Goal: Transaction & Acquisition: Purchase product/service

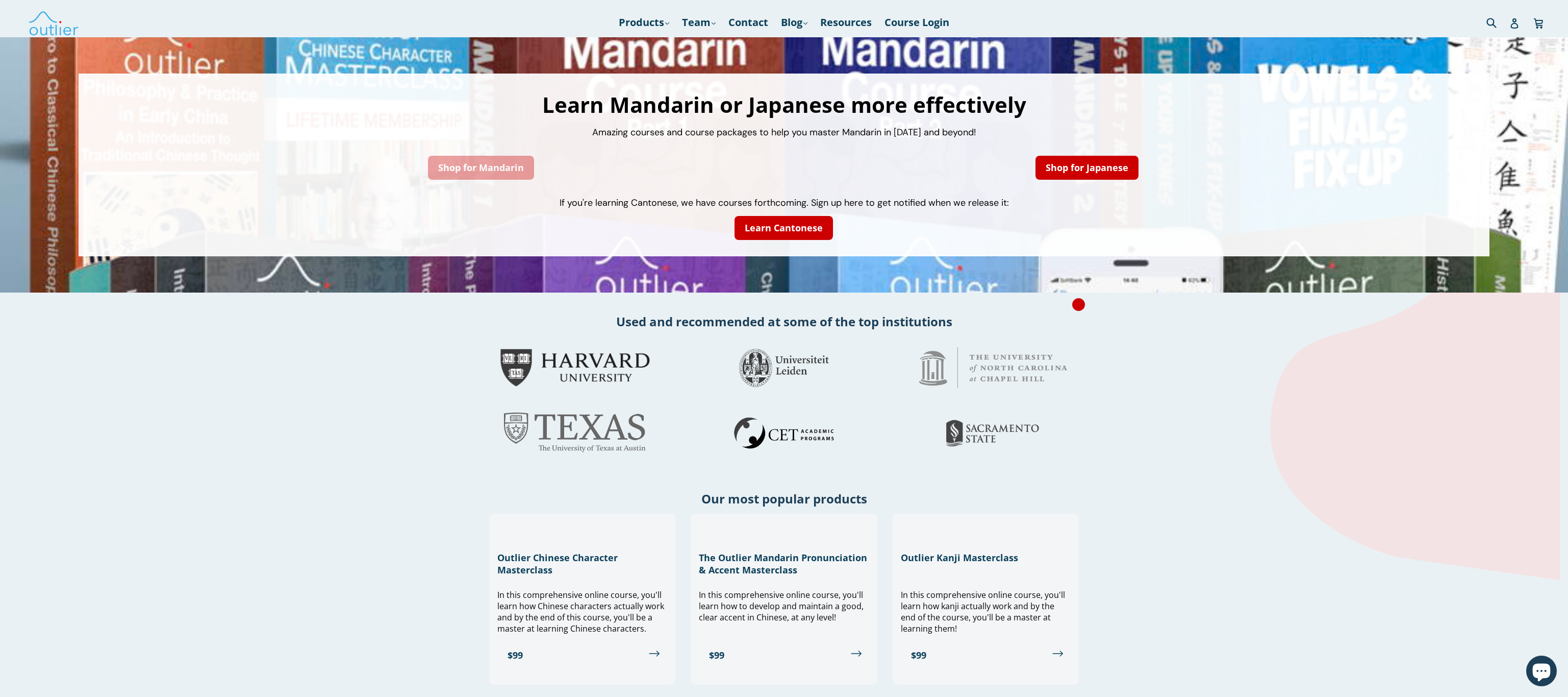
click at [466, 162] on link "Shop for Mandarin" at bounding box center [481, 168] width 106 height 24
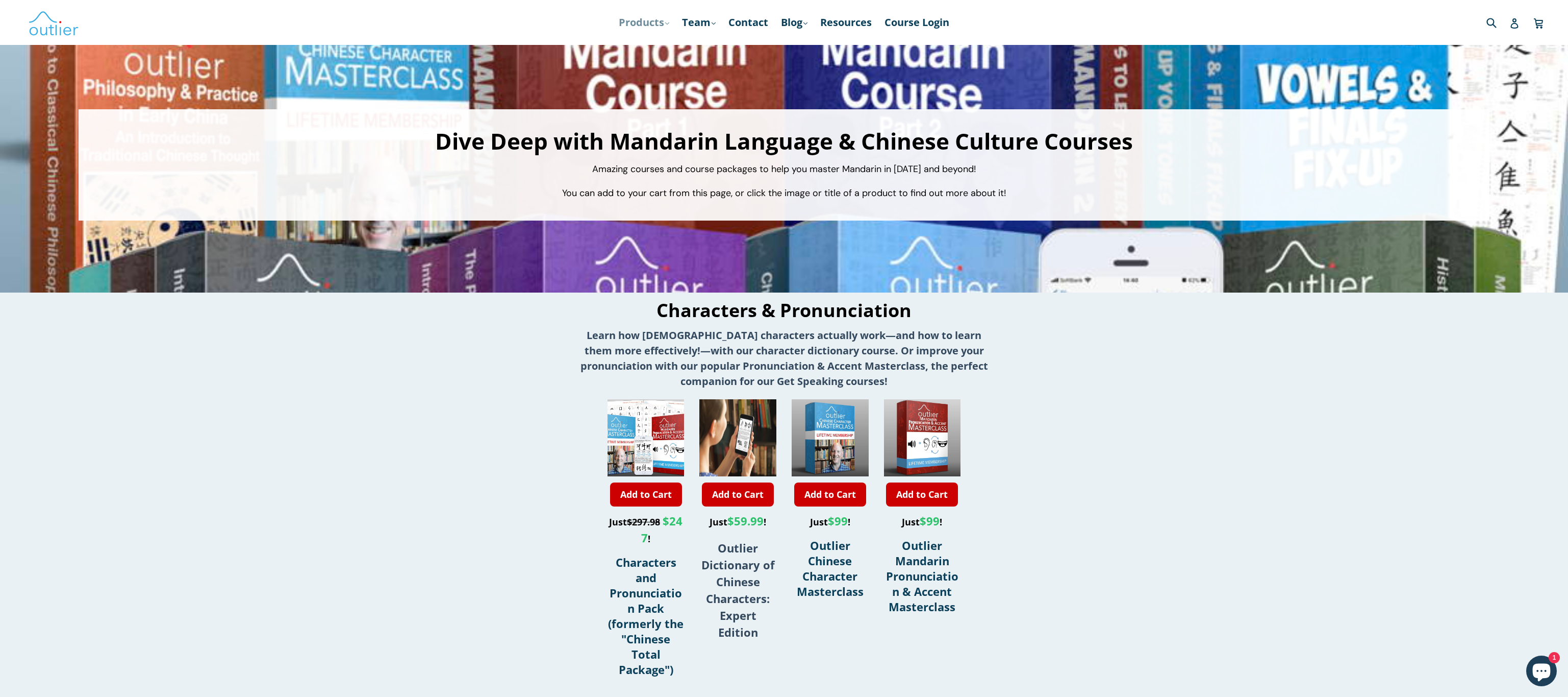
click at [645, 23] on link "Products .cls-1{fill:#231f20} expand" at bounding box center [643, 22] width 61 height 19
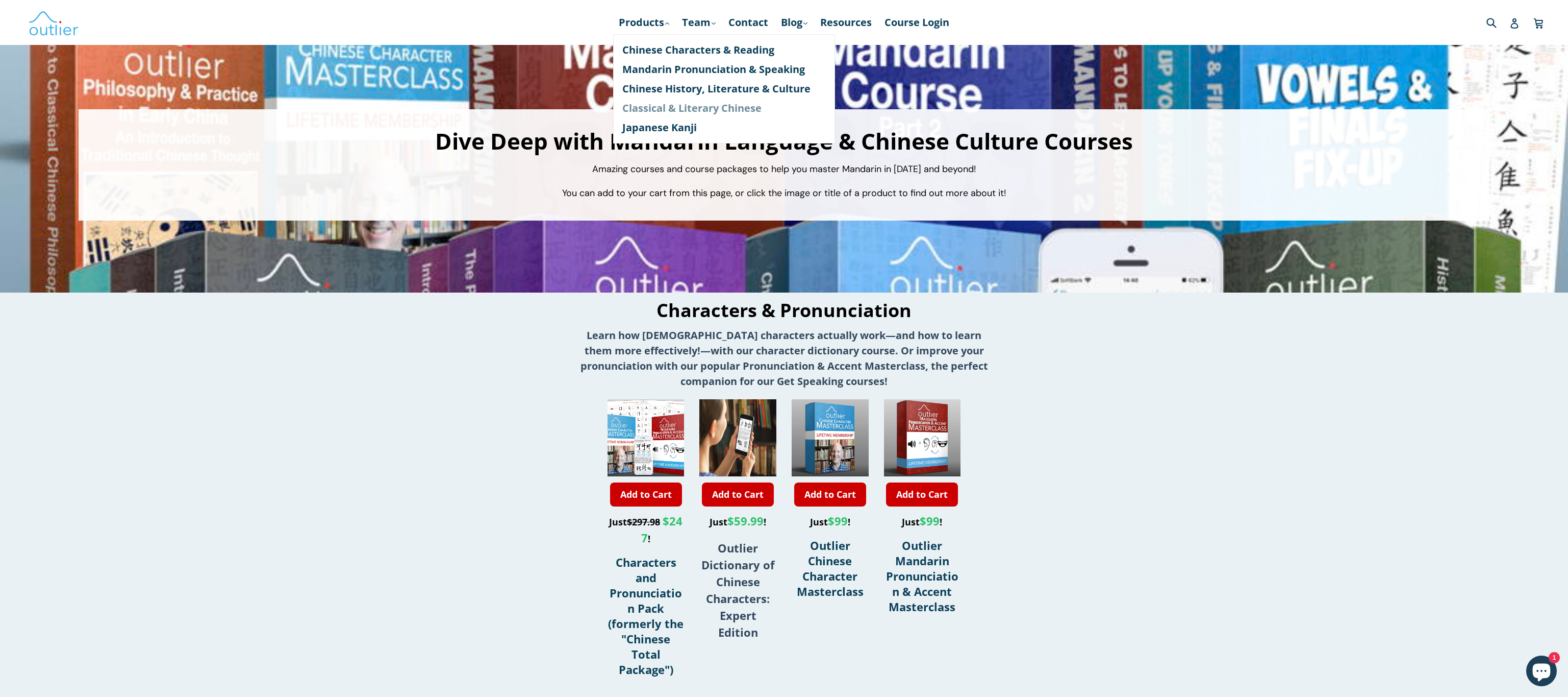
click at [649, 108] on link "Classical & Literary Chinese" at bounding box center [724, 108] width 204 height 19
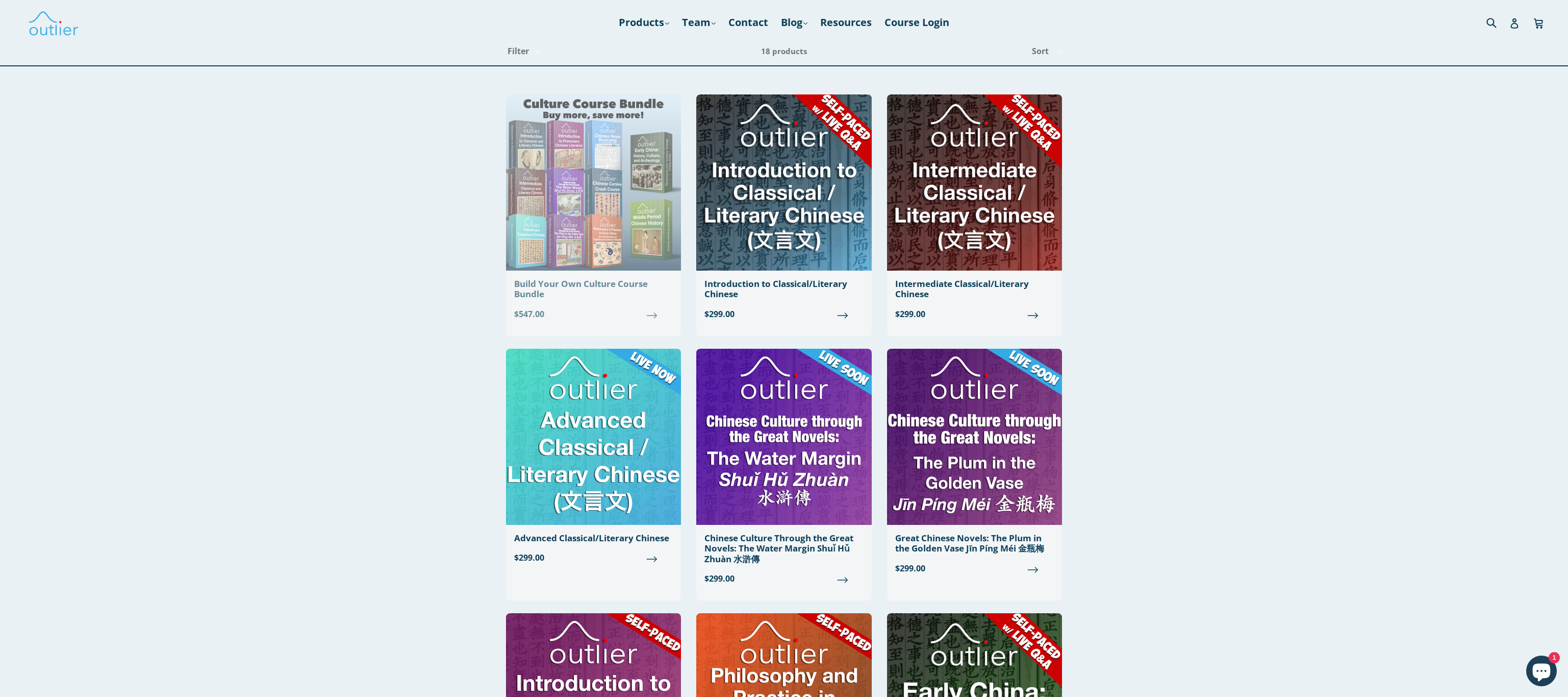
click at [621, 291] on div "Build Your Own Culture Course Bundle" at bounding box center [594, 289] width 159 height 21
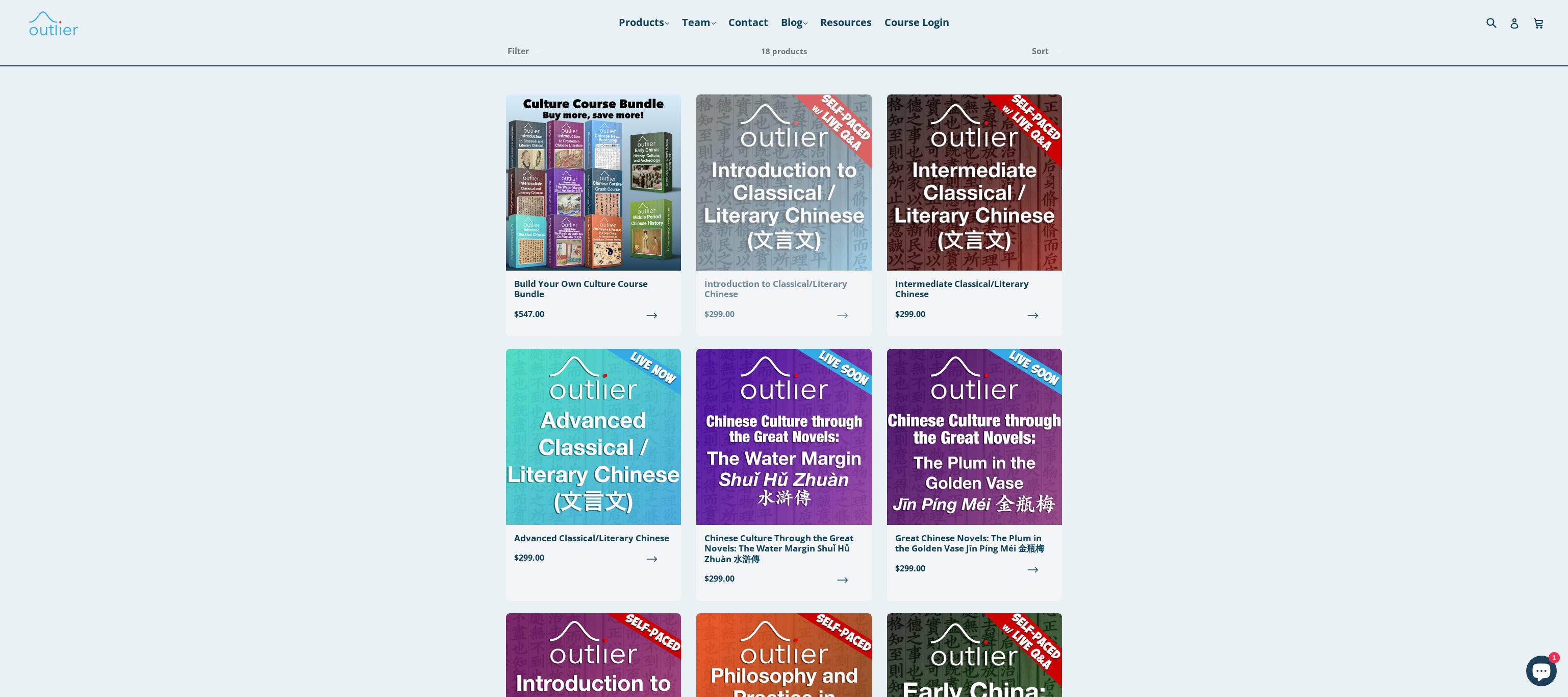
click at [817, 251] on img at bounding box center [784, 183] width 175 height 176
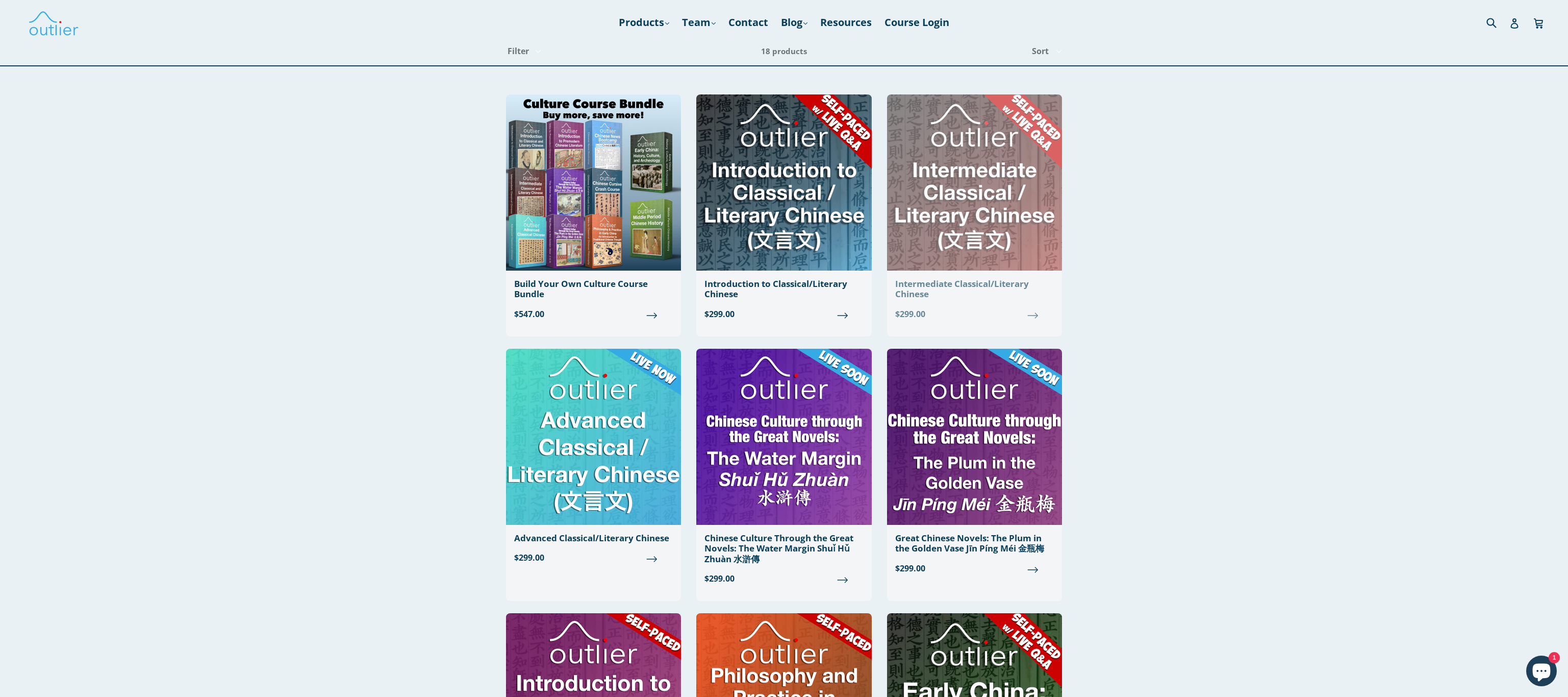
click at [989, 181] on img at bounding box center [974, 183] width 175 height 176
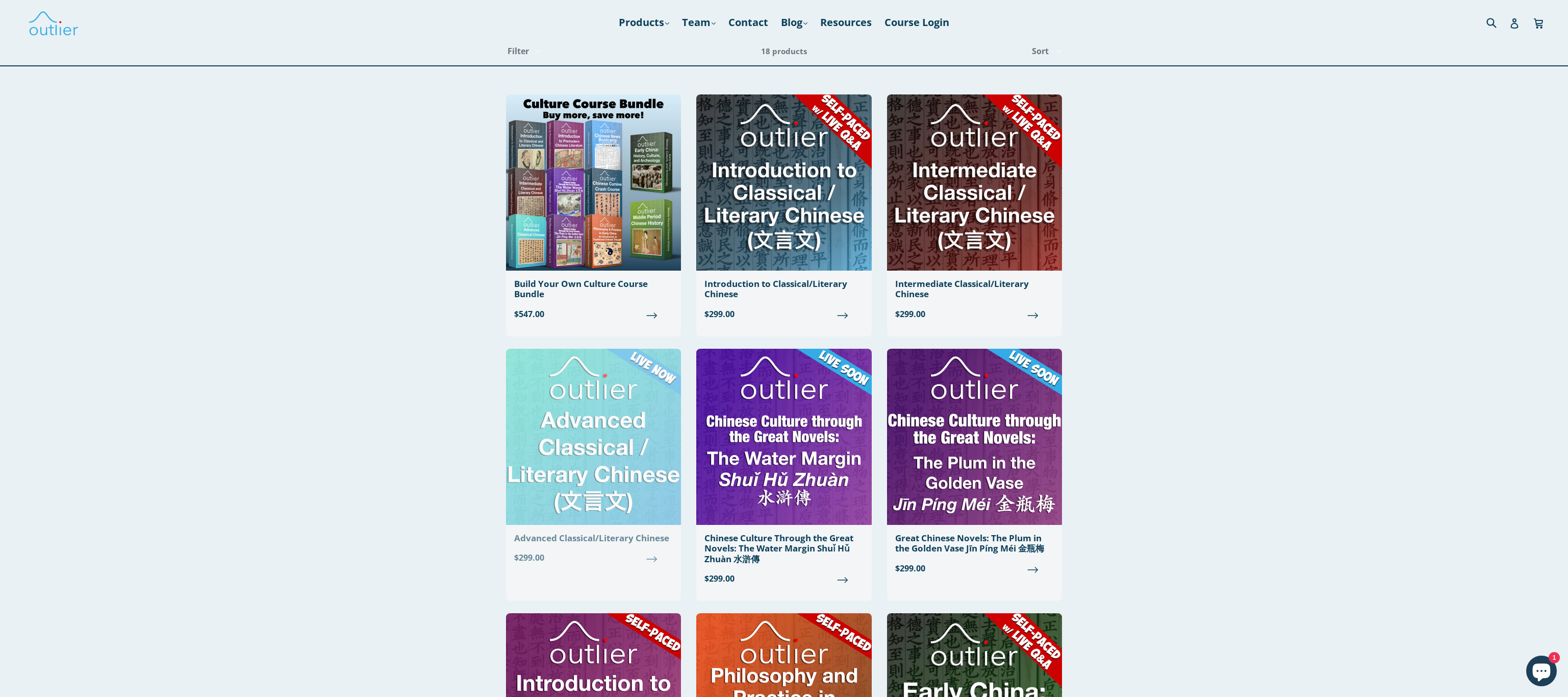
click at [535, 429] on img at bounding box center [593, 437] width 175 height 176
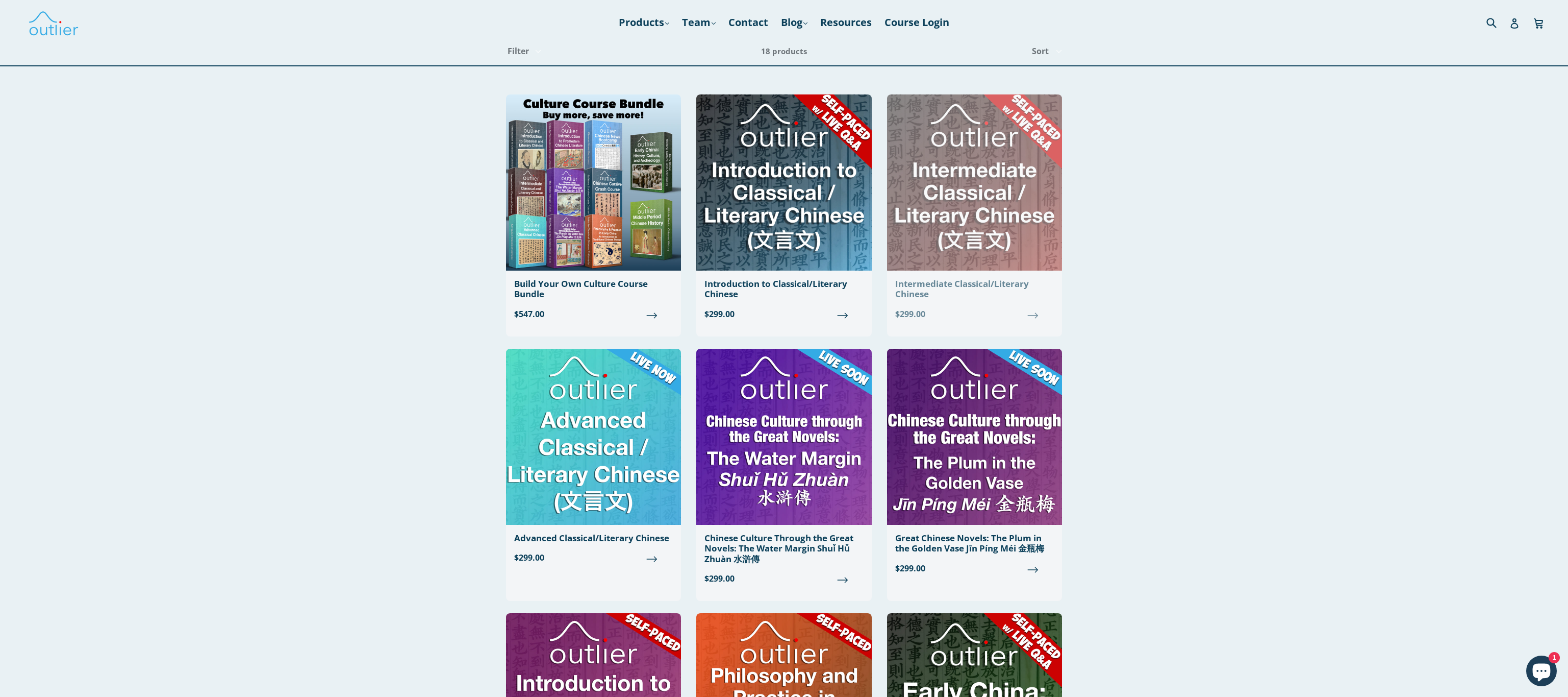
click at [960, 185] on img at bounding box center [974, 183] width 175 height 176
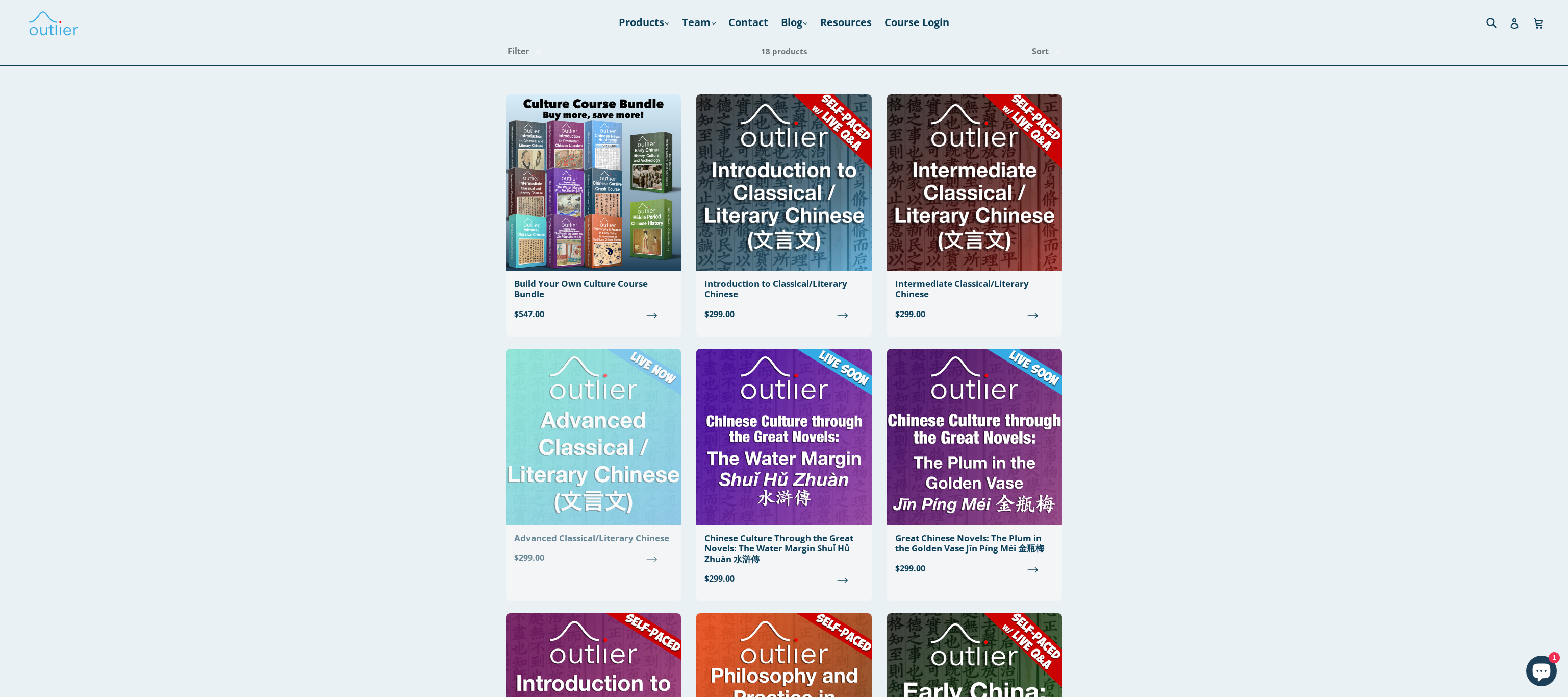
click at [599, 404] on img at bounding box center [593, 437] width 175 height 176
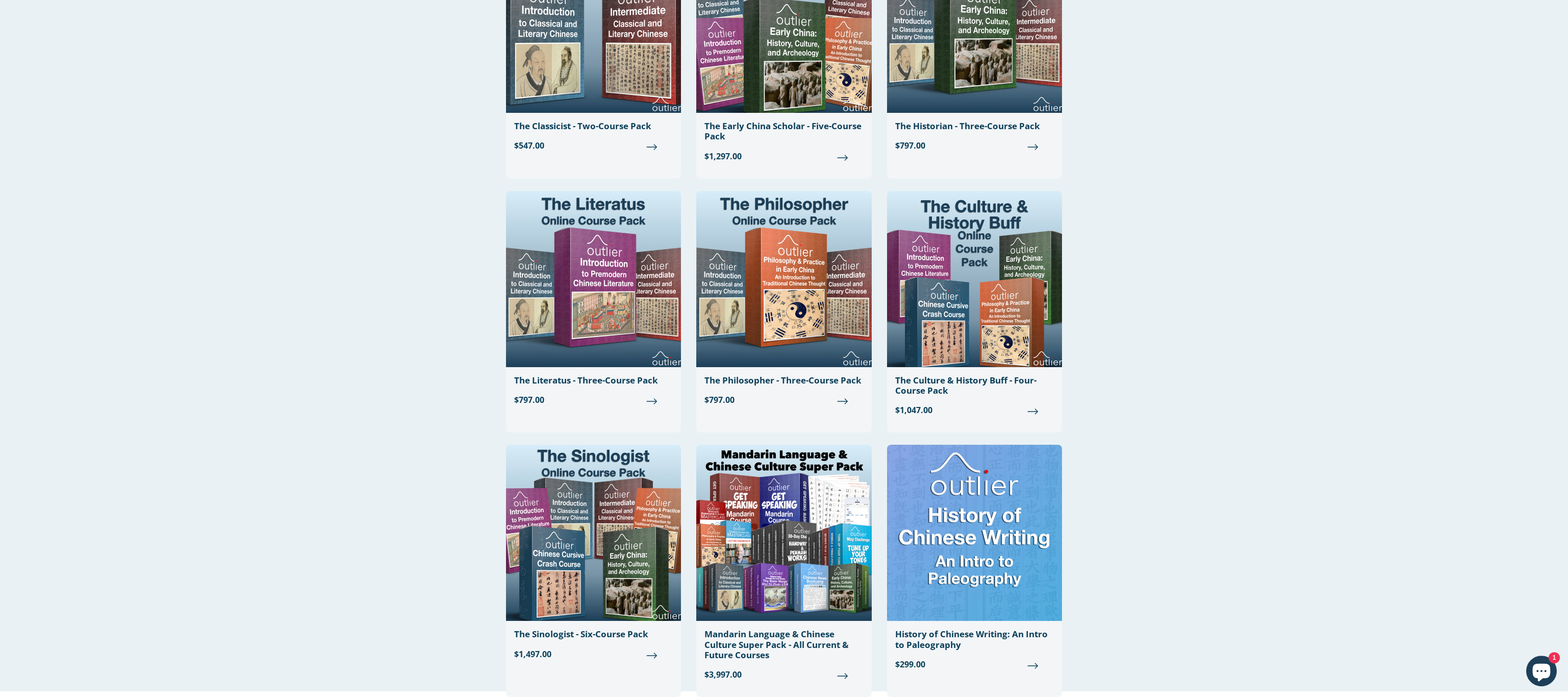
scroll to position [937, 0]
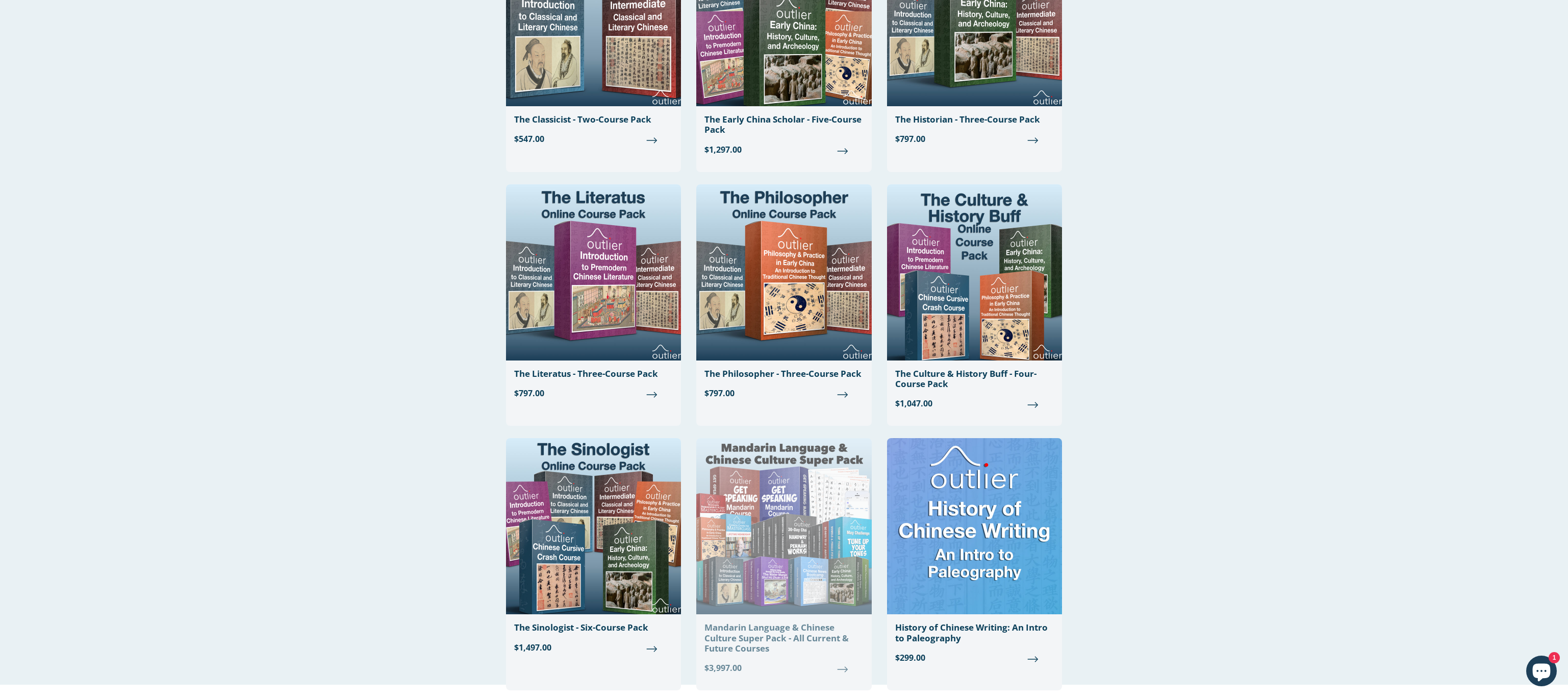
click at [747, 643] on div "Mandarin Language & Chinese Culture Super Pack - All Current & Future Courses" at bounding box center [784, 638] width 159 height 31
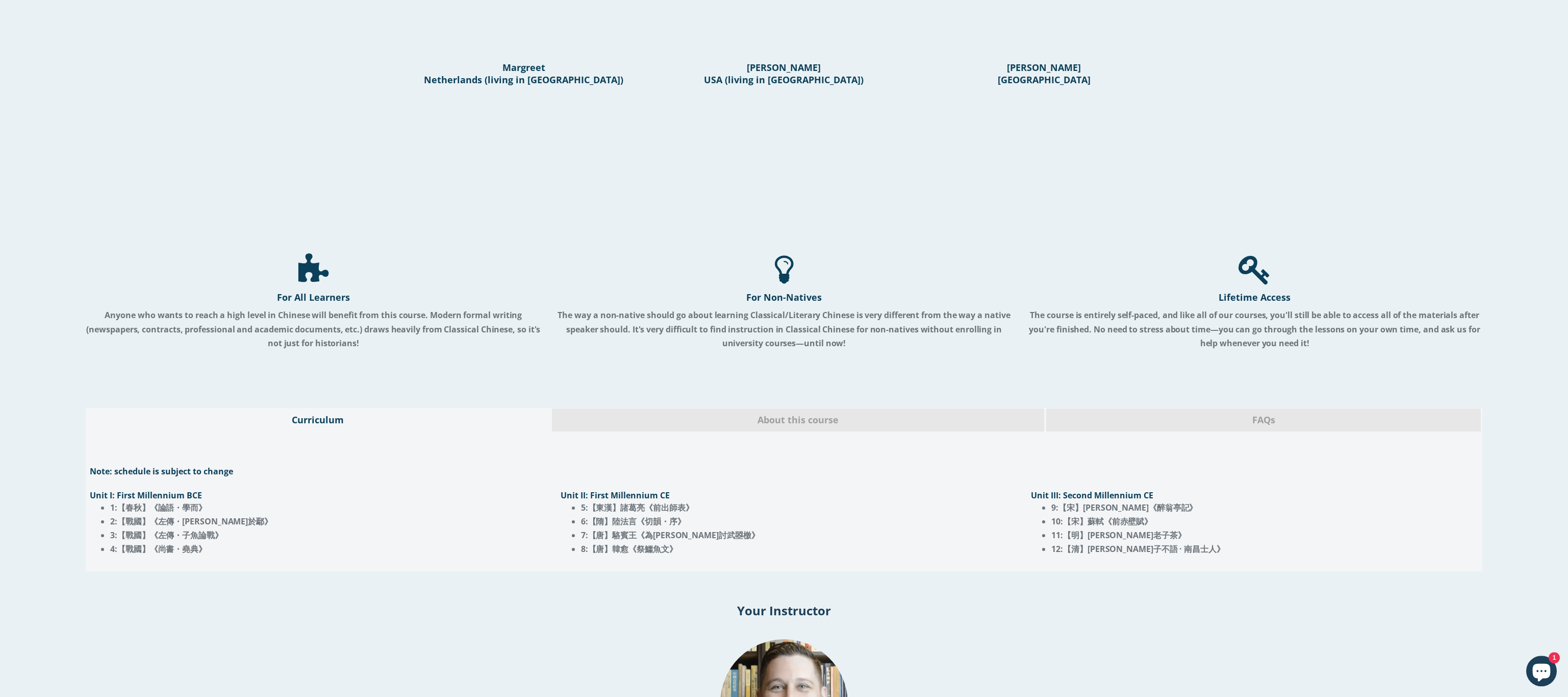
scroll to position [625, 0]
click at [738, 412] on span "About this course" at bounding box center [799, 419] width 477 height 13
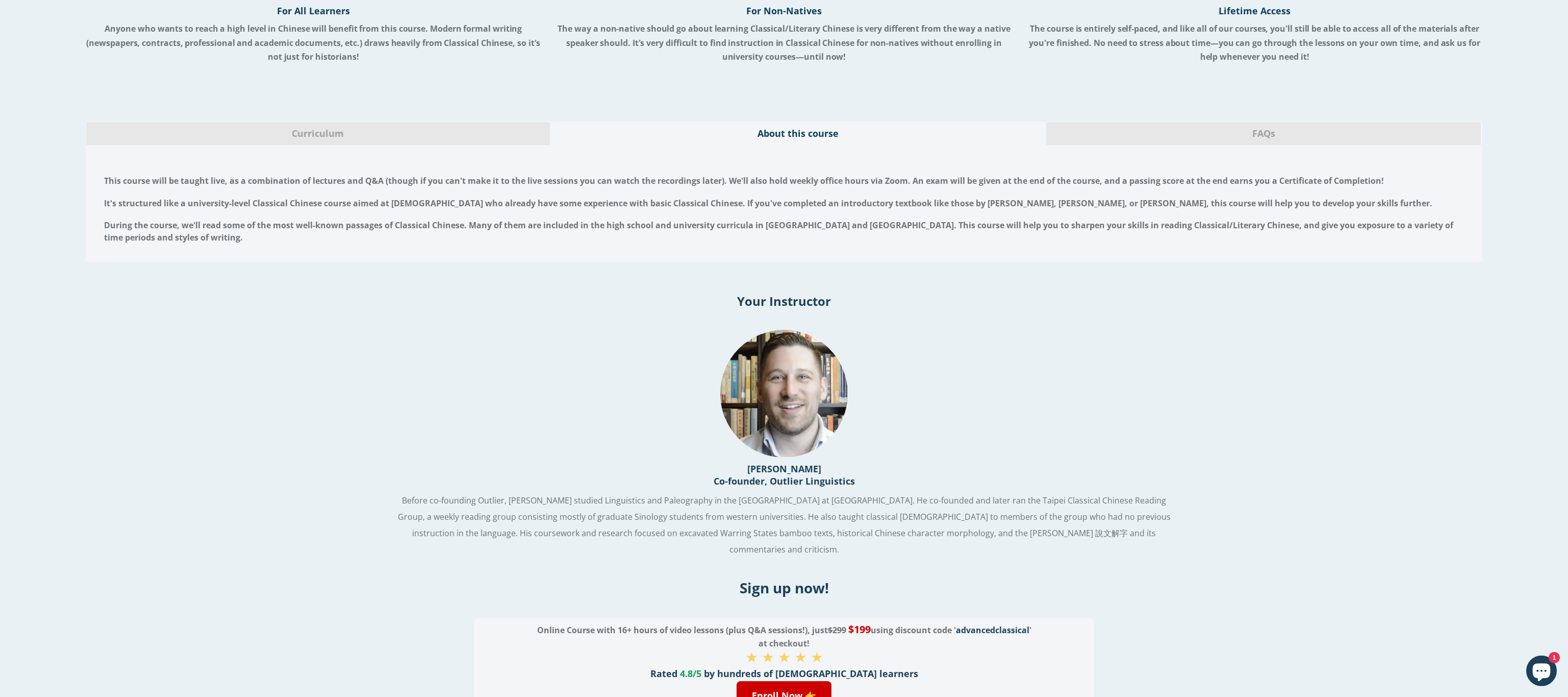
scroll to position [908, 0]
click at [386, 129] on span "Curriculum" at bounding box center [318, 135] width 448 height 13
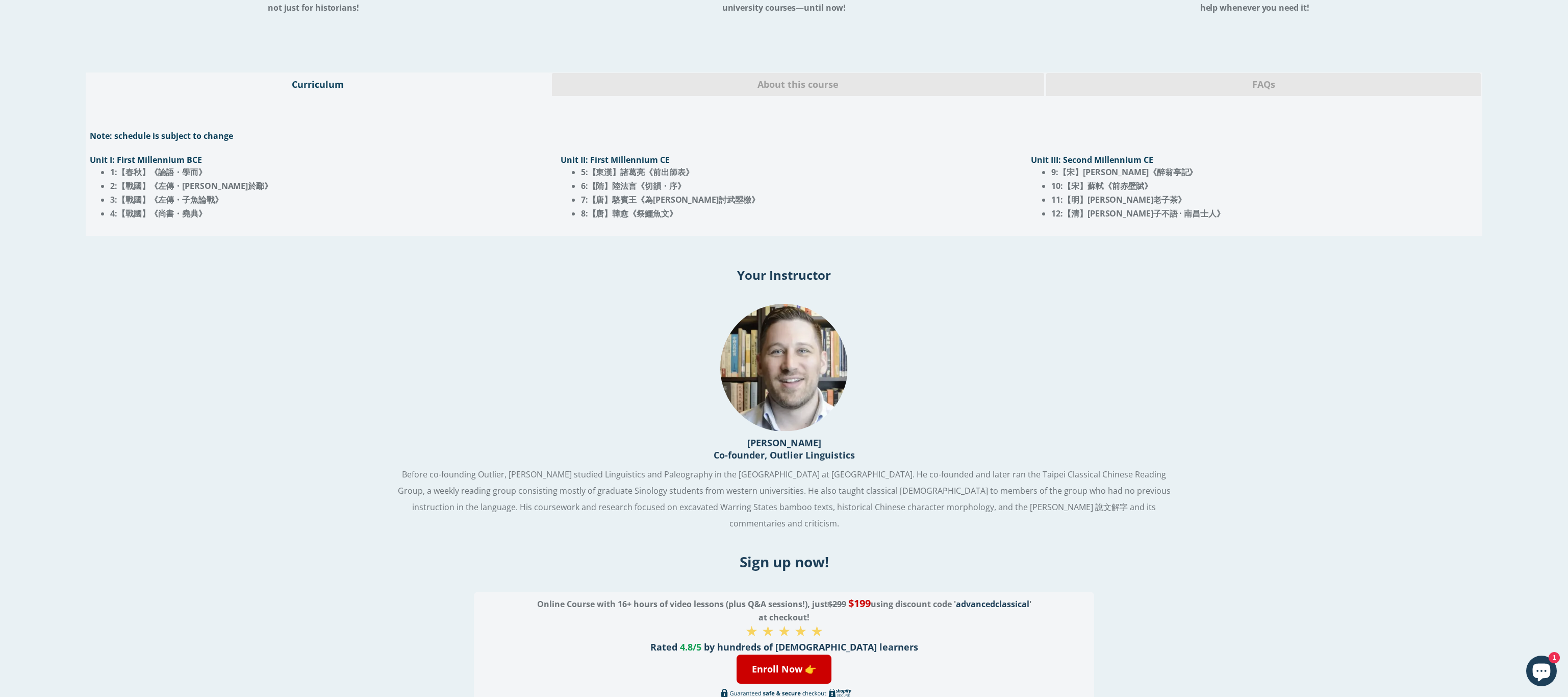
scroll to position [961, 0]
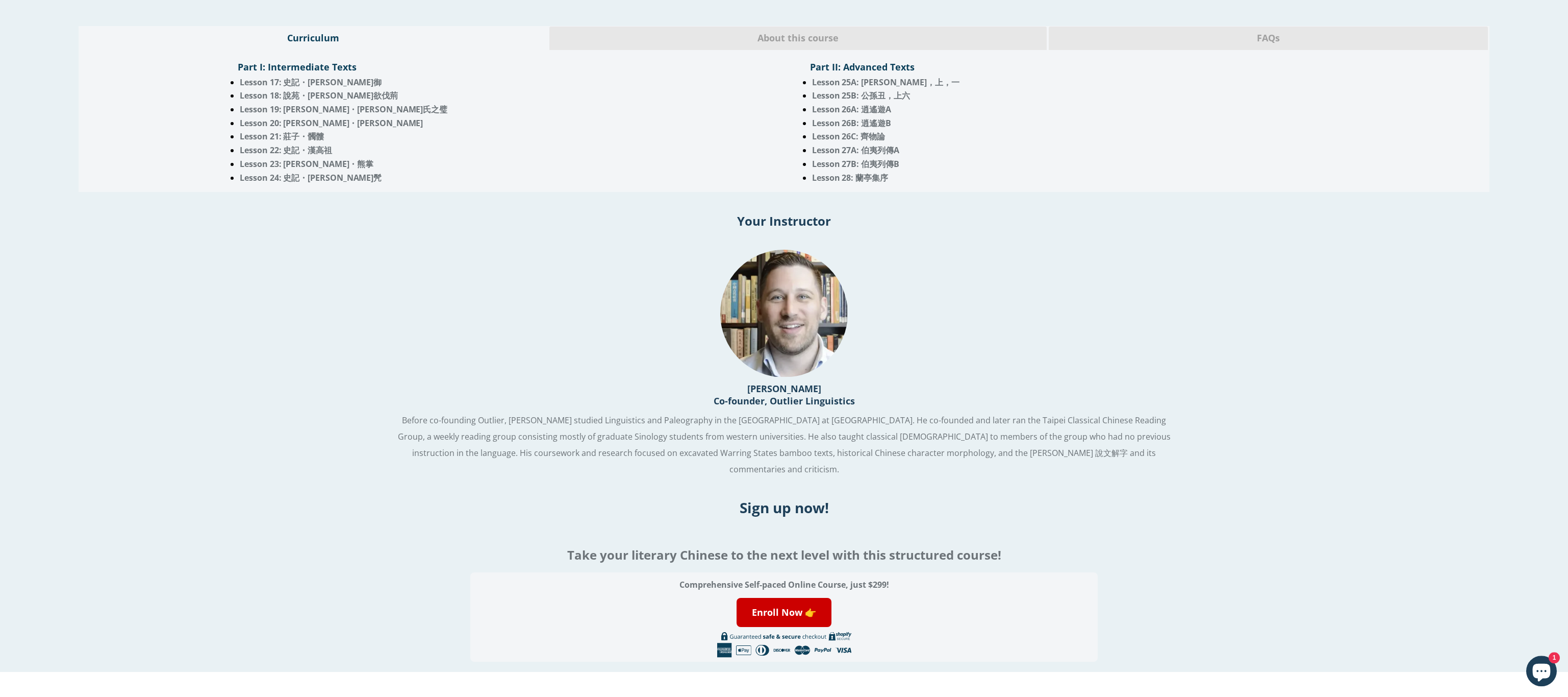
scroll to position [846, 0]
click at [784, 613] on link "Enroll Now 👉" at bounding box center [783, 614] width 95 height 29
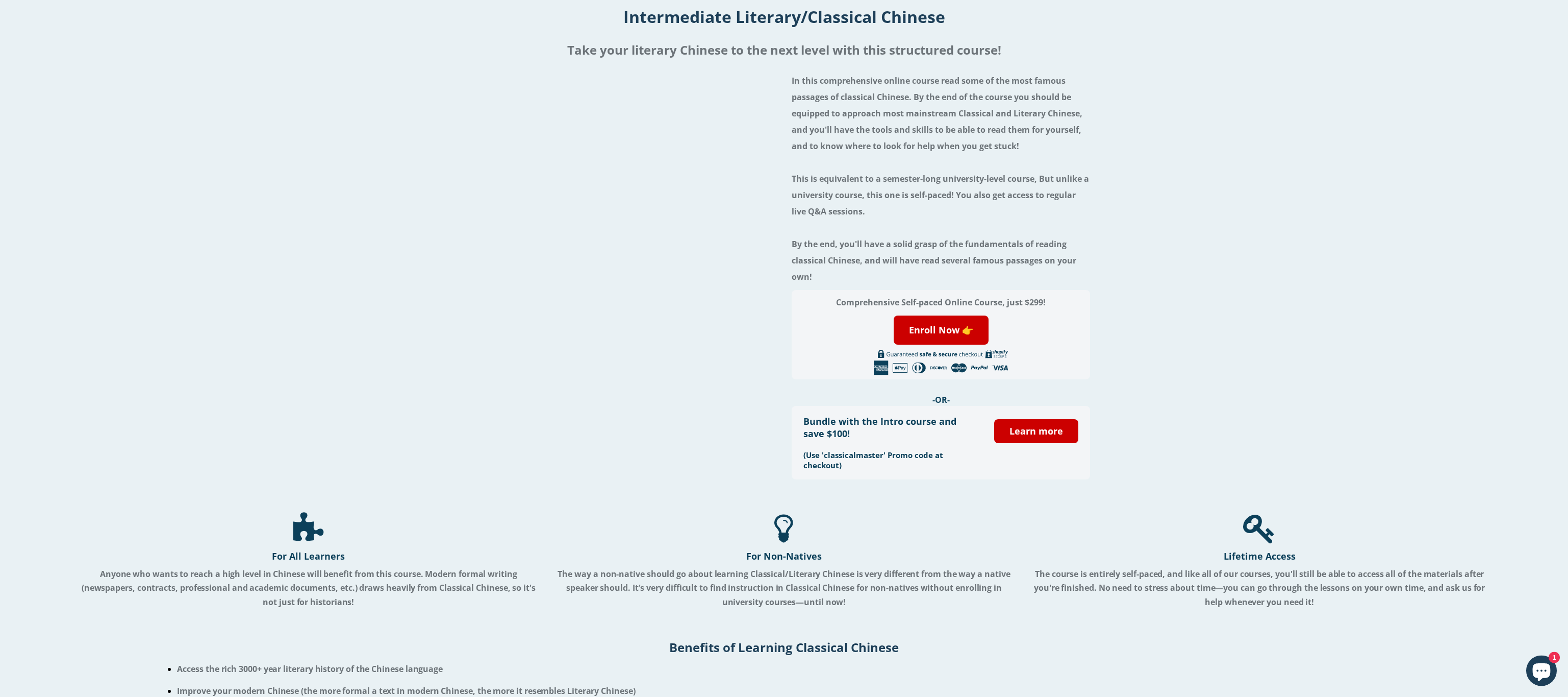
scroll to position [52, 0]
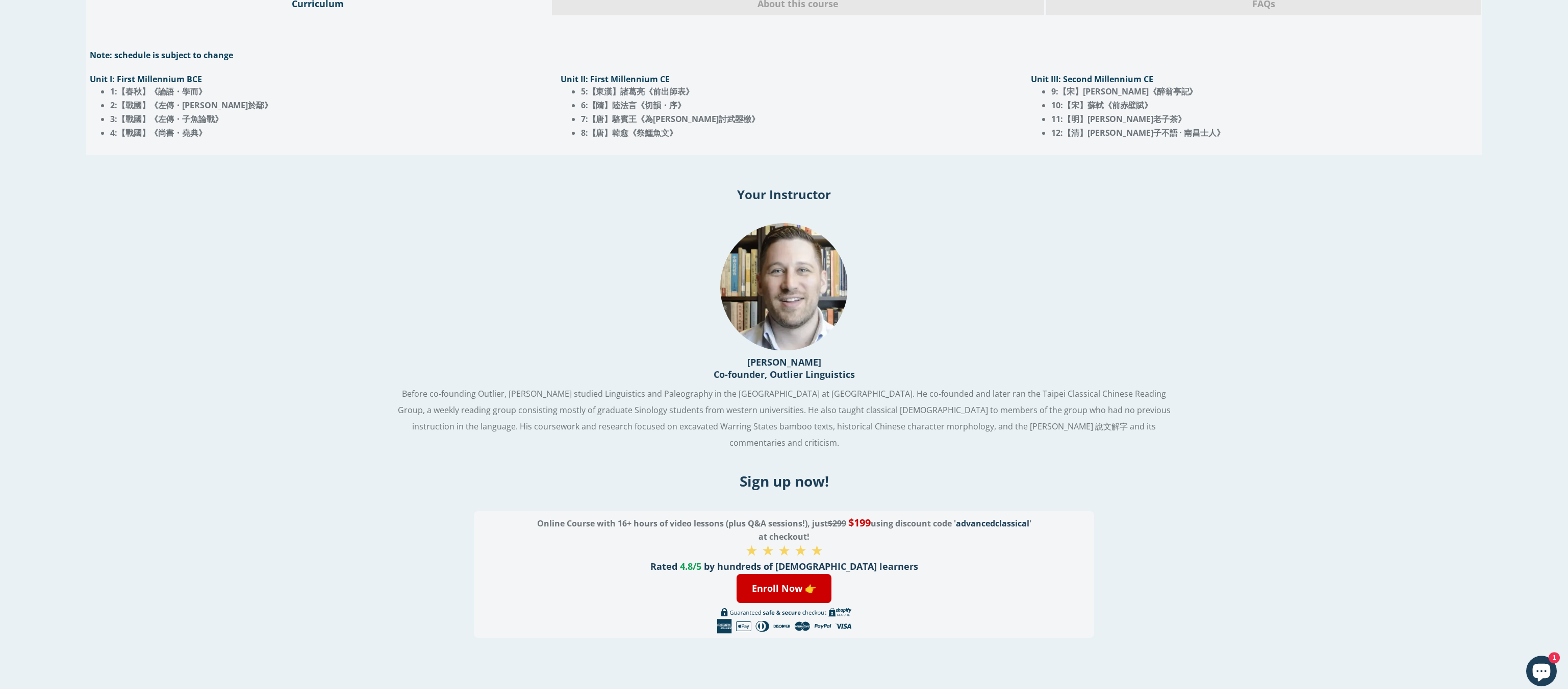
scroll to position [1041, 0]
click at [793, 572] on link "Enroll Now 👉" at bounding box center [783, 587] width 95 height 29
